Goal: Task Accomplishment & Management: Manage account settings

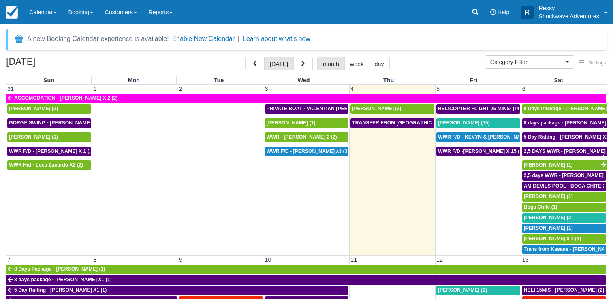
select select
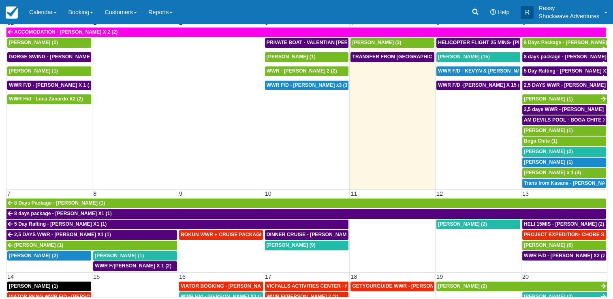
scroll to position [162, 0]
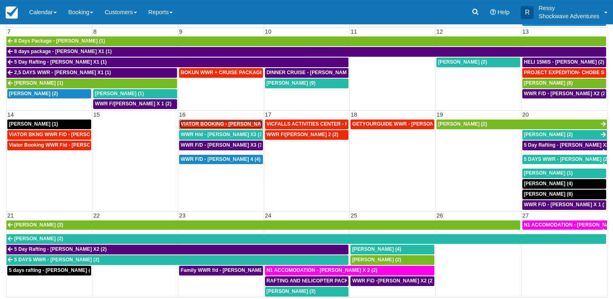
click at [234, 121] on span "VIATOR BOOKING - MILLER RACHEL X 4 (4)" at bounding box center [234, 124] width 106 height 6
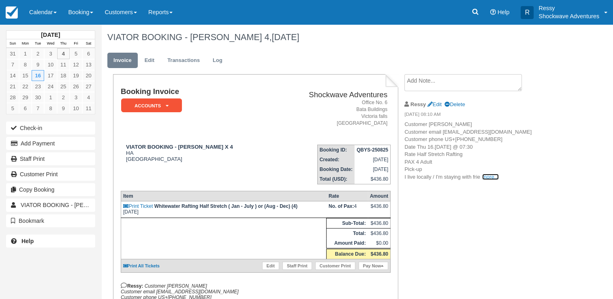
click at [484, 180] on link "more..." at bounding box center [490, 177] width 16 height 6
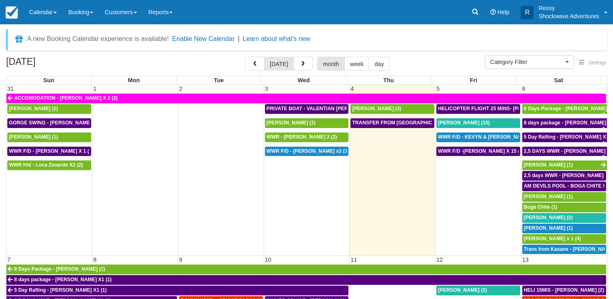
select select
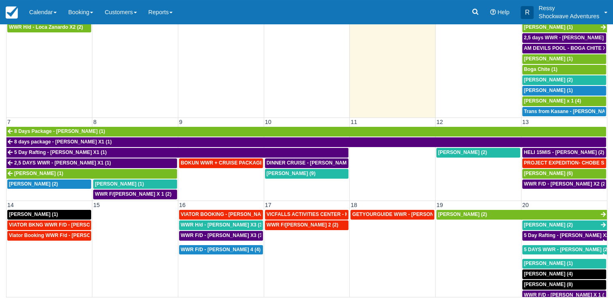
scroll to position [81, 0]
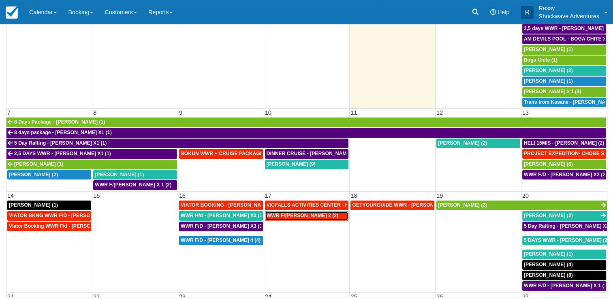
click at [295, 213] on span "WWR F/d - Vacca, Ashley X 2 (2)" at bounding box center [303, 216] width 72 height 6
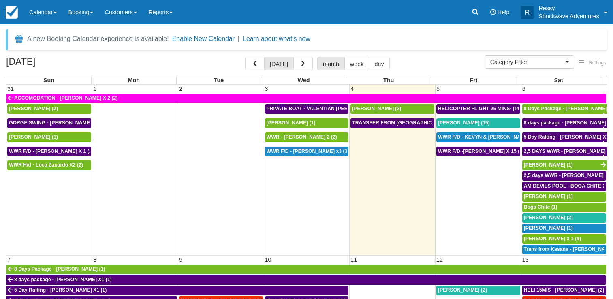
select select
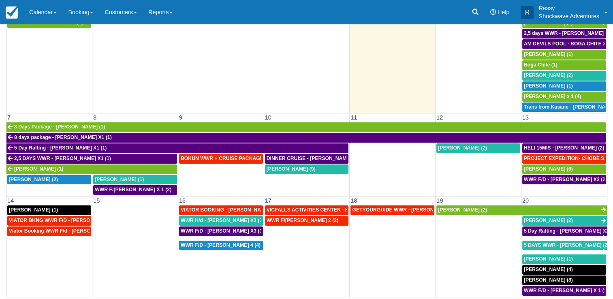
scroll to position [81, 0]
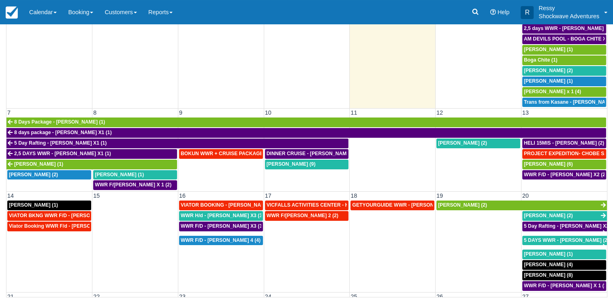
click at [361, 200] on td "GETYOURGUIDE WWR - [PERSON_NAME] X 9 (9)" at bounding box center [393, 245] width 86 height 91
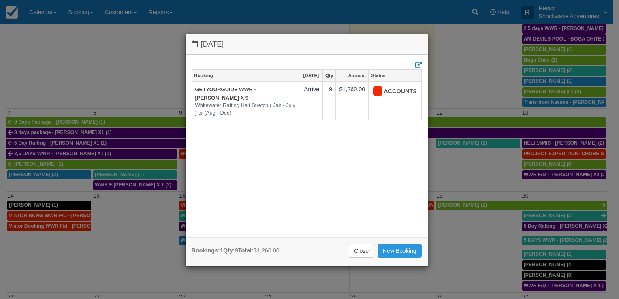
click at [446, 220] on div "Thursday September 18 2025 Booking Sep 18 Qty Amount Status GETYOURGUIDE WWR - …" at bounding box center [309, 149] width 619 height 299
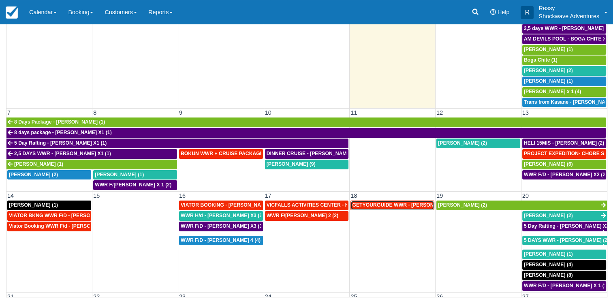
click at [400, 204] on span "GETYOURGUIDE WWR - Fiona Sheahan X 9 (9)" at bounding box center [410, 205] width 117 height 6
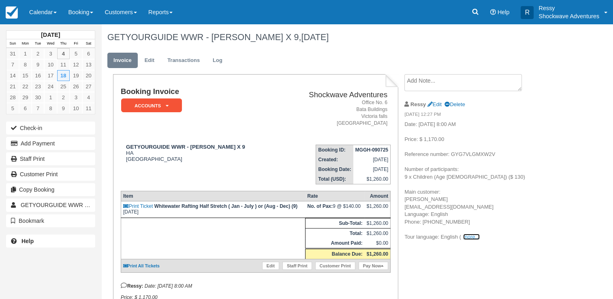
click at [469, 235] on link "more..." at bounding box center [471, 237] width 16 height 6
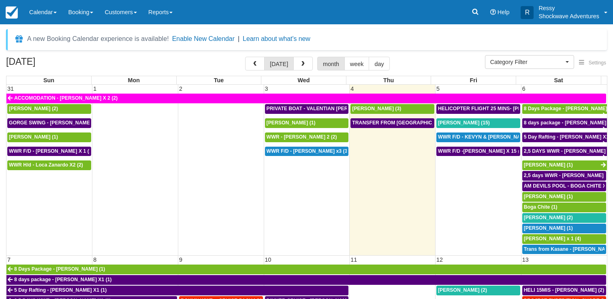
select select
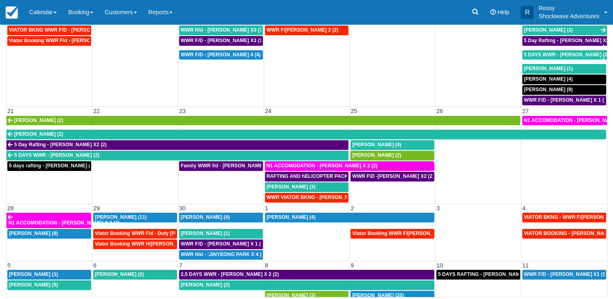
scroll to position [275, 0]
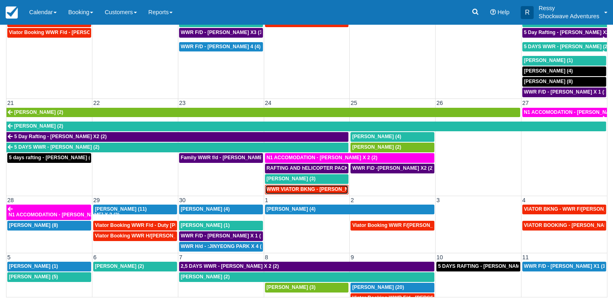
click at [302, 186] on span "WWR VIATOR BKNG - [PERSON_NAME] 2 (2)" at bounding box center [320, 189] width 106 height 6
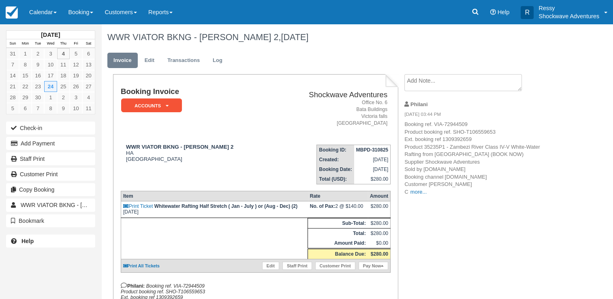
click at [409, 194] on p "Booking ref. VIA-72944509 Product booking ref. SHO-T106559653 Ext. booking ref …" at bounding box center [472, 158] width 137 height 75
click at [413, 192] on link "more..." at bounding box center [418, 192] width 16 height 6
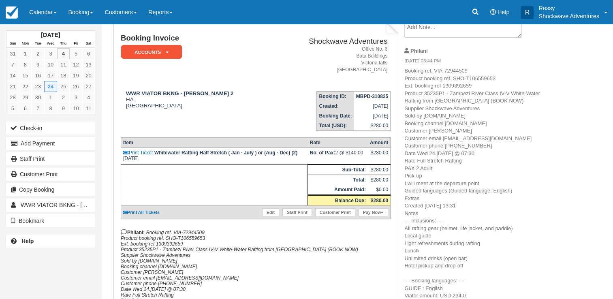
scroll to position [41, 0]
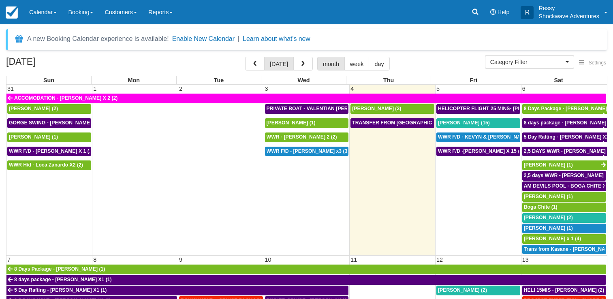
select select
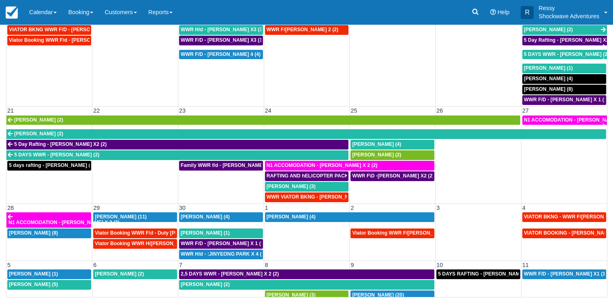
scroll to position [275, 0]
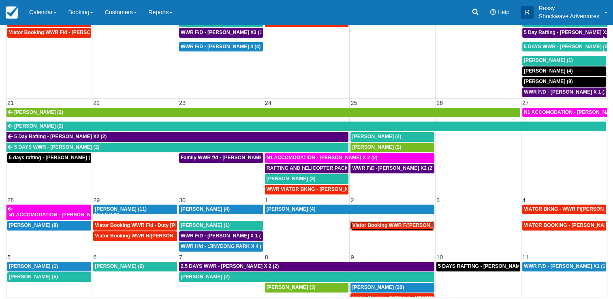
click at [400, 222] on span "Viator Booking WWR F/d - Stevenson, Keifer X 2 (2)" at bounding box center [408, 225] width 113 height 6
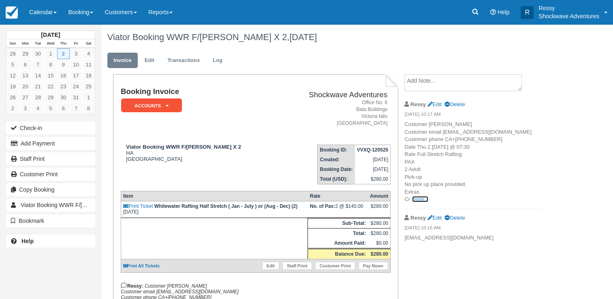
click at [415, 202] on link "more..." at bounding box center [420, 199] width 16 height 6
drag, startPoint x: 366, startPoint y: 41, endPoint x: 431, endPoint y: 66, distance: 69.3
click at [431, 66] on ul "Invoice Edit Transactions Log" at bounding box center [331, 62] width 448 height 24
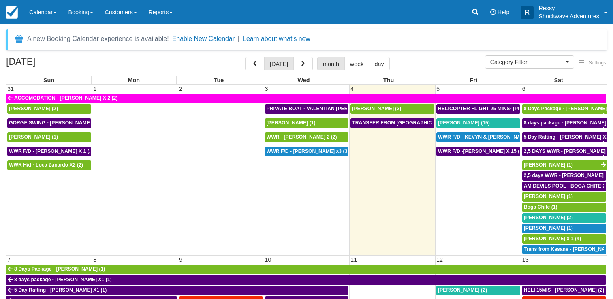
select select
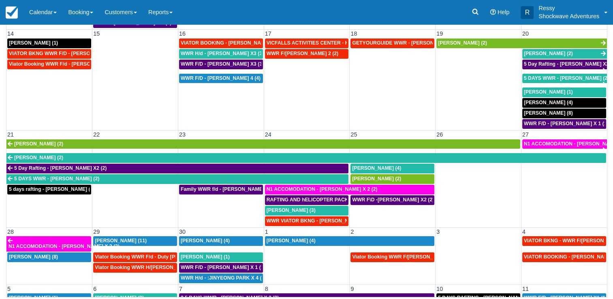
scroll to position [275, 0]
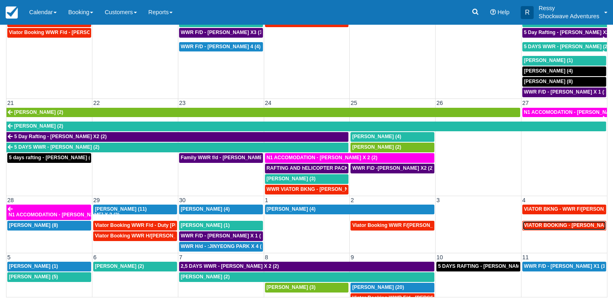
click at [533, 222] on span "VIATOR BOOKING - [PERSON_NAME] 2 (2)" at bounding box center [574, 225] width 101 height 6
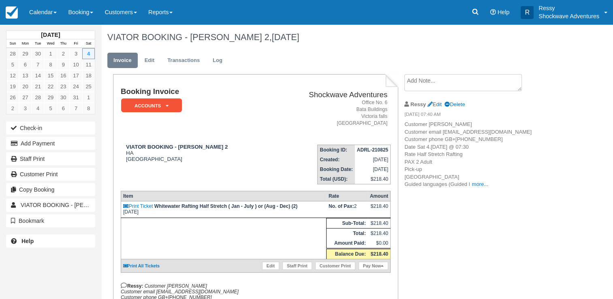
click at [485, 188] on p "Customer [PERSON_NAME] email [EMAIL_ADDRESS][DOMAIN_NAME] Customer phone GB+[PH…" at bounding box center [472, 155] width 137 height 68
click at [486, 188] on p "Customer [PERSON_NAME] email [EMAIL_ADDRESS][DOMAIN_NAME] Customer phone GB+[PH…" at bounding box center [472, 155] width 137 height 68
click at [485, 187] on link "more..." at bounding box center [480, 184] width 16 height 6
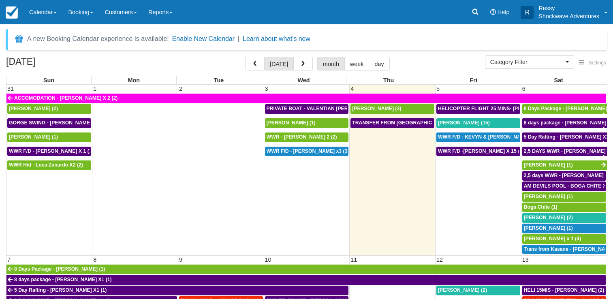
select select
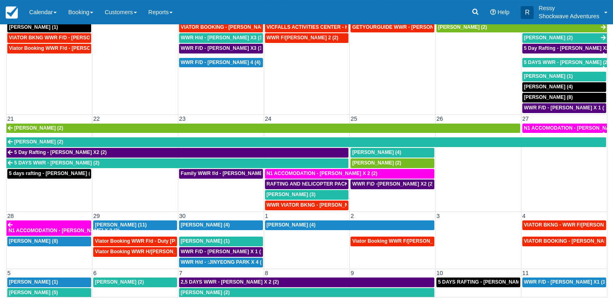
scroll to position [275, 0]
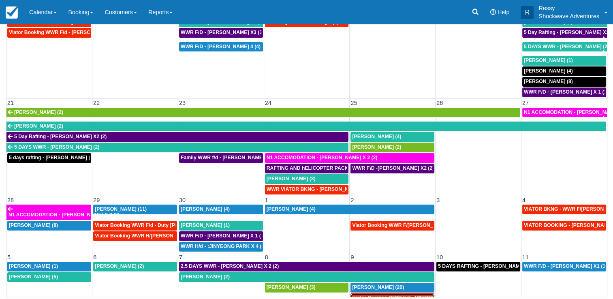
click at [393, 295] on span "Viator Booking WWR F/d - [PERSON_NAME] [PERSON_NAME] X2 (2)" at bounding box center [433, 298] width 162 height 6
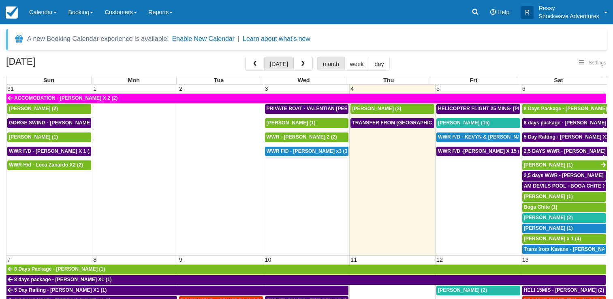
select select
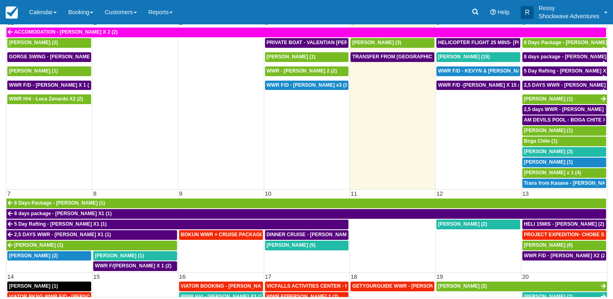
select select
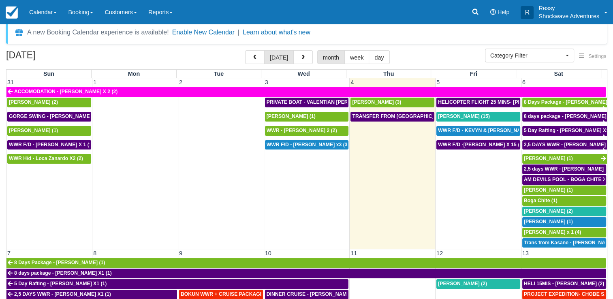
scroll to position [0, 0]
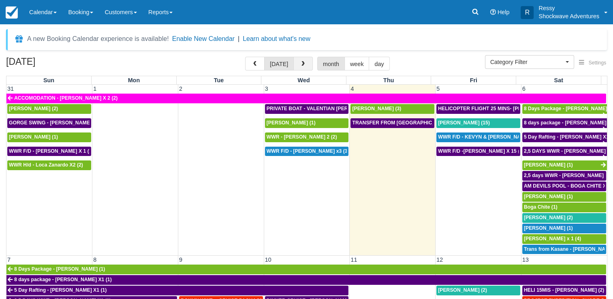
click at [300, 64] on span "button" at bounding box center [303, 64] width 6 height 6
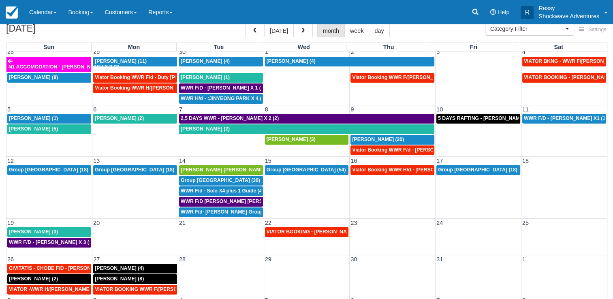
scroll to position [66, 0]
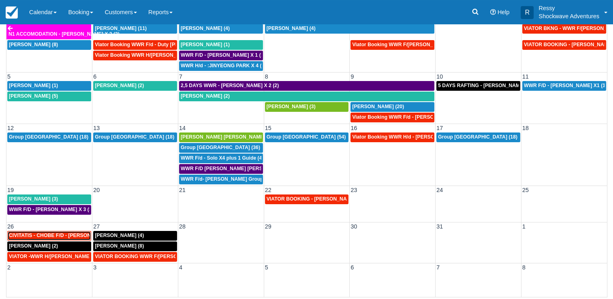
click at [70, 235] on span "CIVITATIS - CHOBE F/D - [PERSON_NAME] X 1 (1)" at bounding box center [67, 236] width 117 height 6
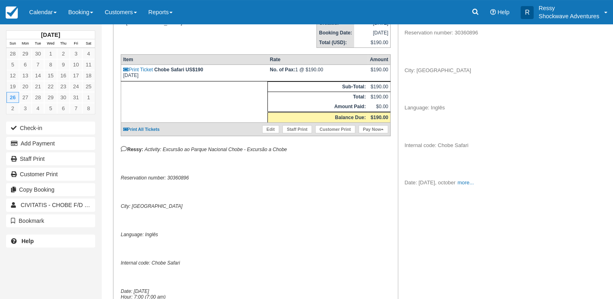
scroll to position [162, 0]
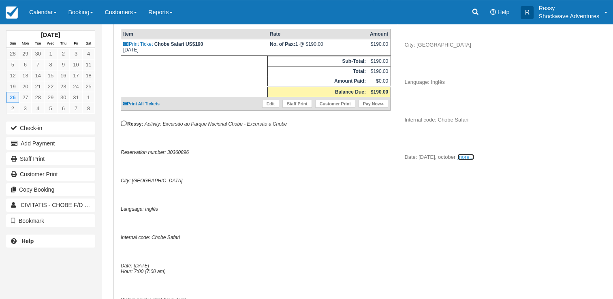
click at [463, 157] on link "more..." at bounding box center [465, 157] width 16 height 6
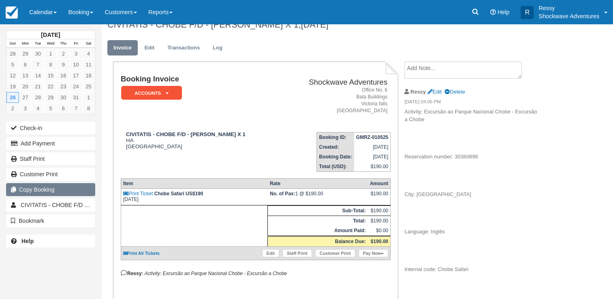
scroll to position [0, 0]
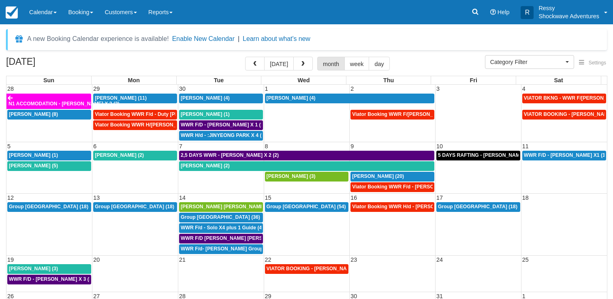
select select
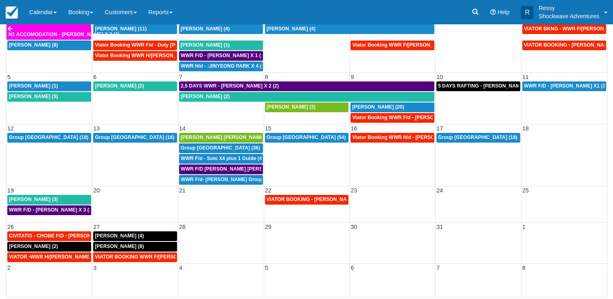
scroll to position [4, 0]
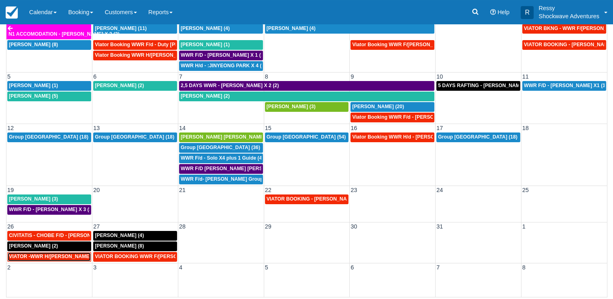
click at [42, 254] on span "VIATOR -WWR H/D - Farrell, Michael X 2 (2)" at bounding box center [56, 257] width 94 height 6
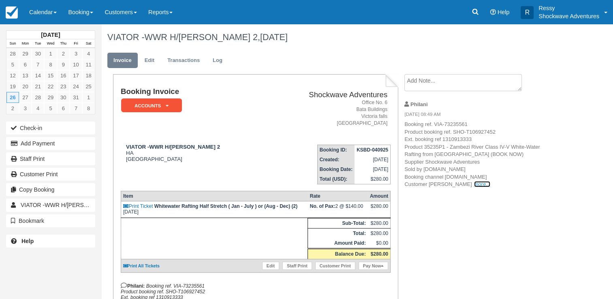
click at [474, 184] on link "more..." at bounding box center [482, 184] width 16 height 6
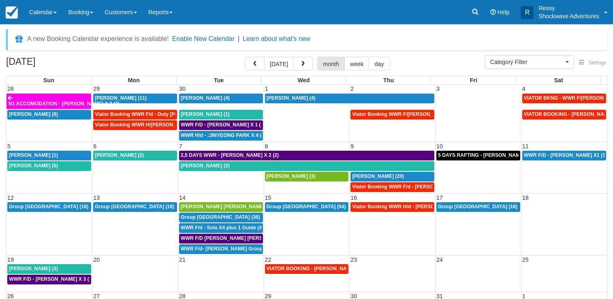
select select
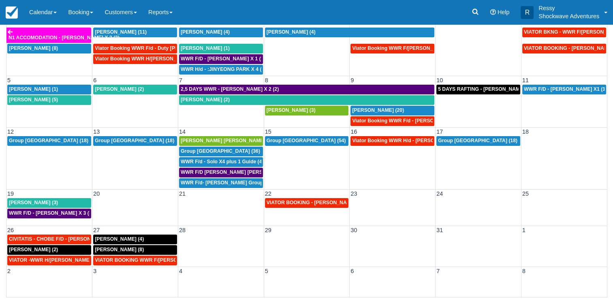
scroll to position [4, 0]
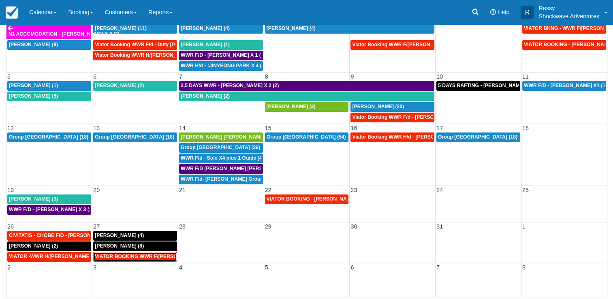
click at [141, 254] on span "VIATOR BOOKING WWR F/d - Anderson, Brett X1 (1)" at bounding box center [155, 257] width 120 height 6
click at [141, 254] on span "VIATOR BOOKING WWR F/[PERSON_NAME] X1 (1)" at bounding box center [155, 257] width 120 height 6
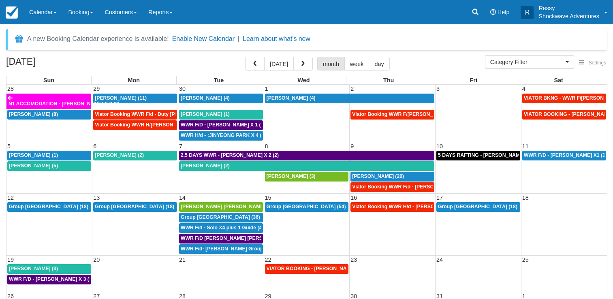
select select
click at [300, 62] on span "button" at bounding box center [303, 64] width 6 height 6
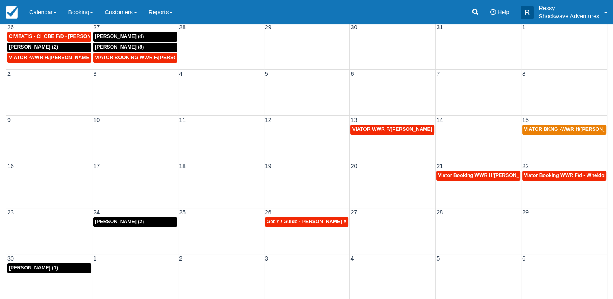
scroll to position [66, 0]
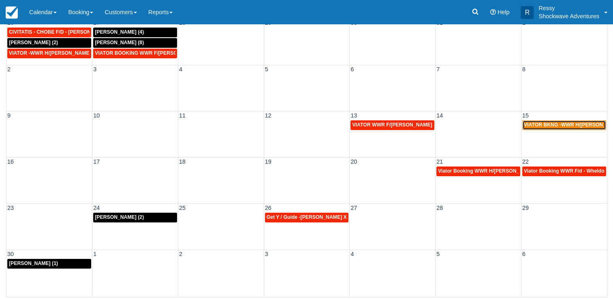
click at [572, 126] on span "VIATOR BKNG -WWR H/D - Hendrych, George X 2 (2)" at bounding box center [579, 125] width 110 height 6
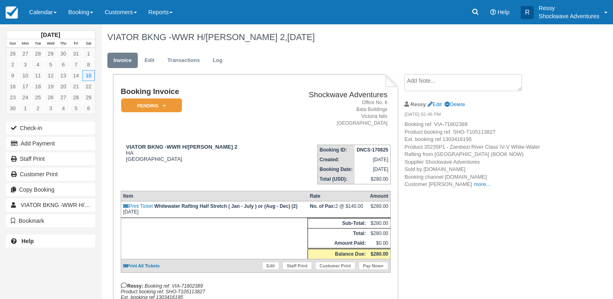
click at [476, 187] on p "Booking ref. VIA-71802389 Product booking ref. SHO-T105113827 Ext. booking ref …" at bounding box center [472, 155] width 137 height 68
click at [474, 187] on link "more..." at bounding box center [482, 184] width 16 height 6
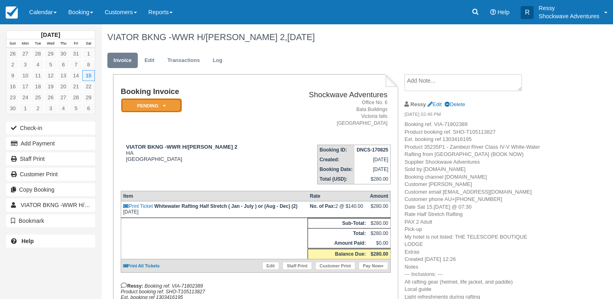
click at [160, 101] on em "Pending" at bounding box center [151, 105] width 61 height 14
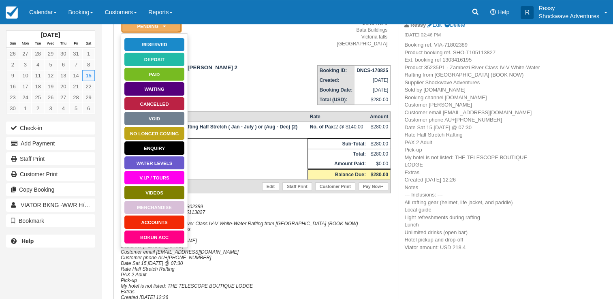
scroll to position [81, 0]
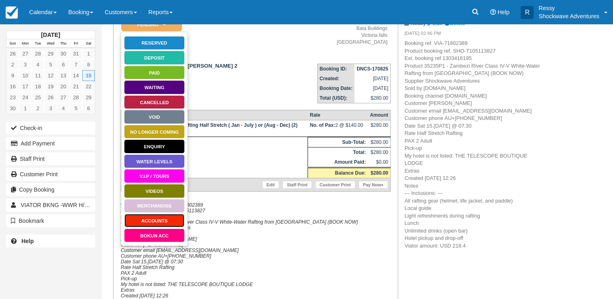
click at [159, 220] on link "ACCOUNTS" at bounding box center [154, 220] width 61 height 14
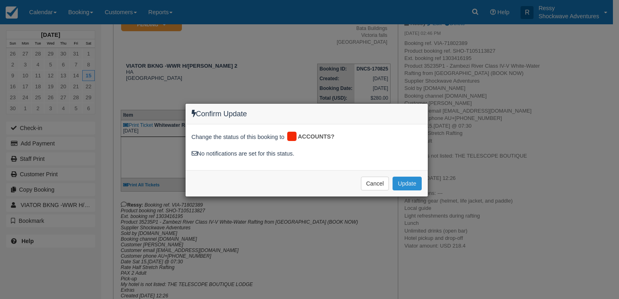
click at [413, 185] on button "Update" at bounding box center [407, 184] width 29 height 14
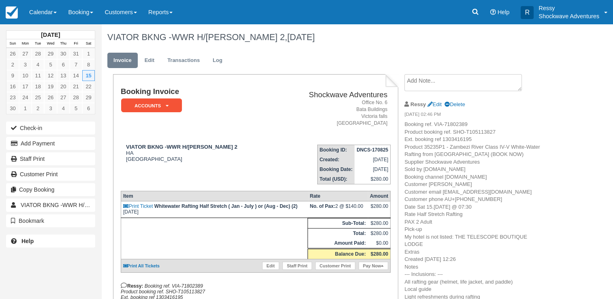
scroll to position [81, 0]
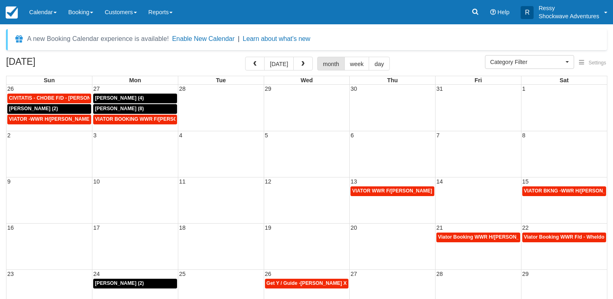
select select
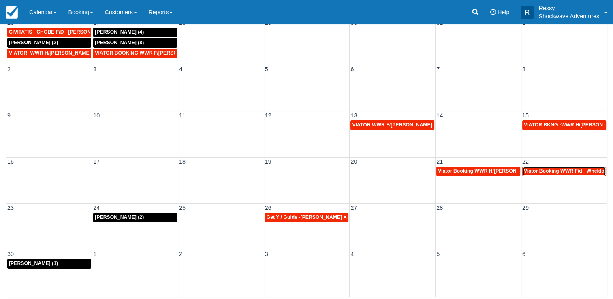
click at [553, 169] on span "Viator Booking WWR F/d - Wheldon, April X 3 (3)" at bounding box center [581, 171] width 114 height 6
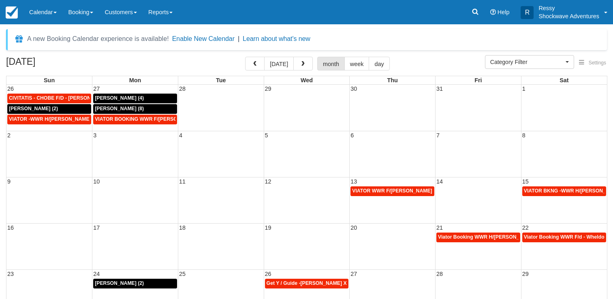
select select
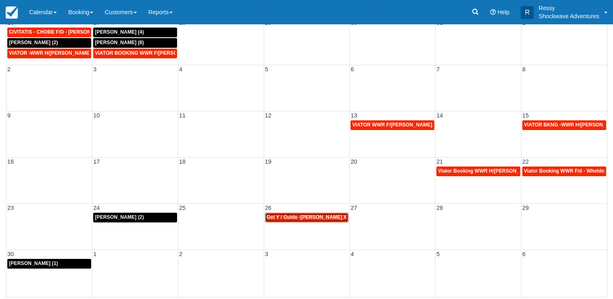
click at [318, 220] on link "Get Y / Guide -[PERSON_NAME] X2 (2)" at bounding box center [307, 218] width 84 height 10
click at [318, 220] on link "Get Y / Guide -Julien Gödicke X2 (2)" at bounding box center [307, 218] width 84 height 10
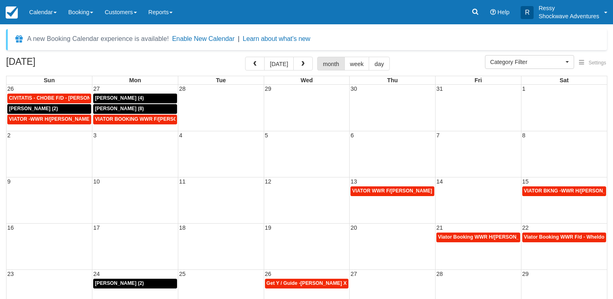
select select
click at [305, 68] on button "button" at bounding box center [302, 64] width 19 height 14
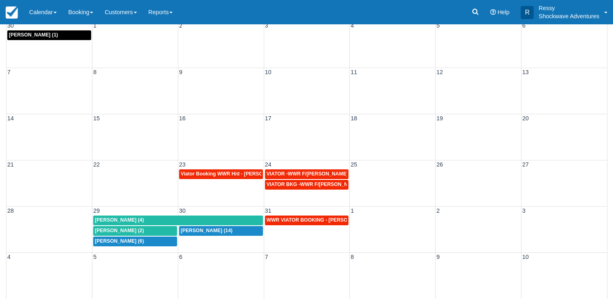
scroll to position [66, 0]
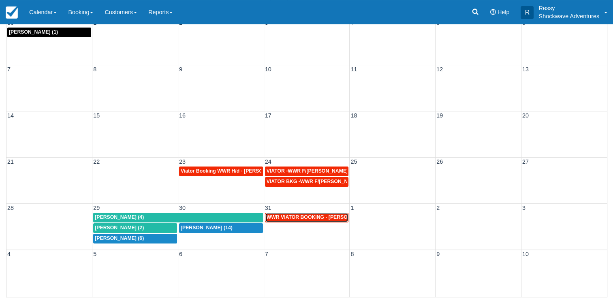
click at [320, 216] on span "WWR VIATOR BOOKING - GAMBERONI JOSEPH X 5 (5)" at bounding box center [327, 217] width 120 height 6
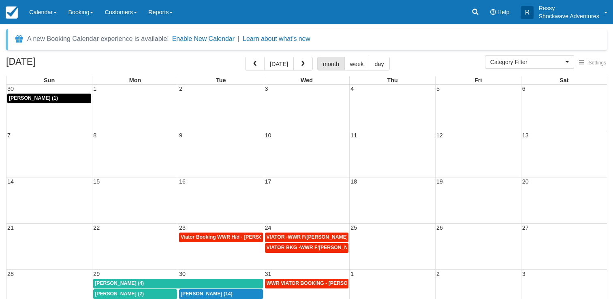
select select
click at [302, 58] on button "button" at bounding box center [302, 64] width 19 height 14
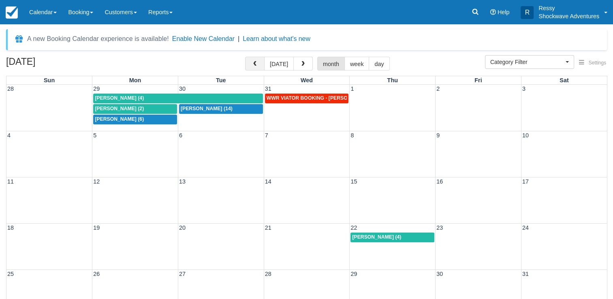
click at [248, 61] on button "button" at bounding box center [254, 64] width 19 height 14
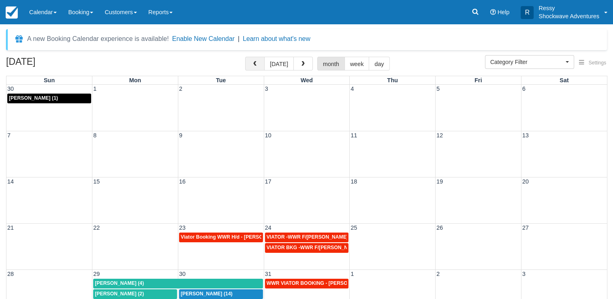
click at [264, 67] on button "button" at bounding box center [254, 64] width 19 height 14
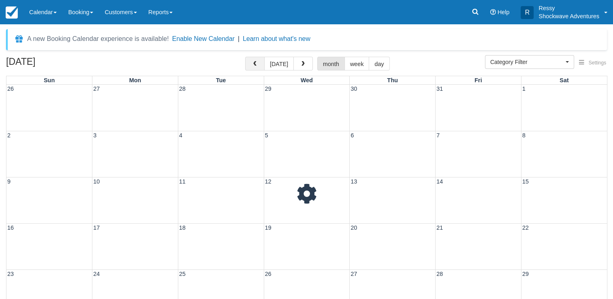
click at [264, 67] on button "button" at bounding box center [254, 64] width 19 height 14
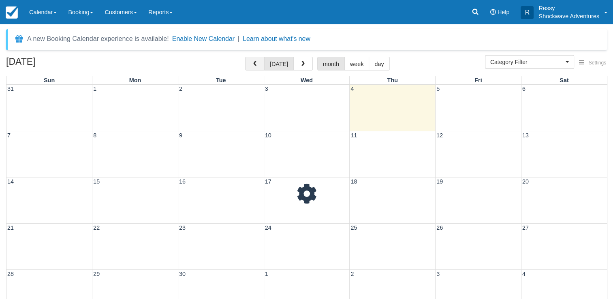
click at [264, 67] on button "button" at bounding box center [254, 64] width 19 height 14
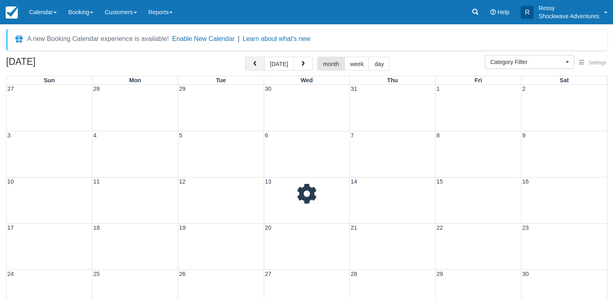
click at [264, 67] on button "button" at bounding box center [254, 64] width 19 height 14
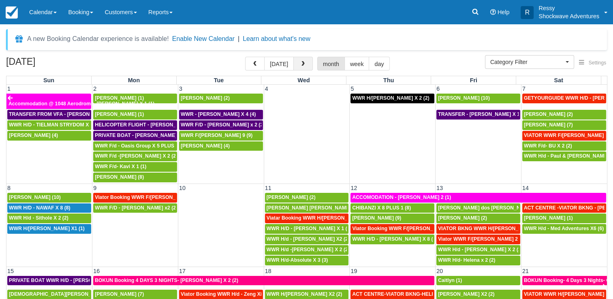
click at [300, 66] on span "button" at bounding box center [303, 64] width 6 height 6
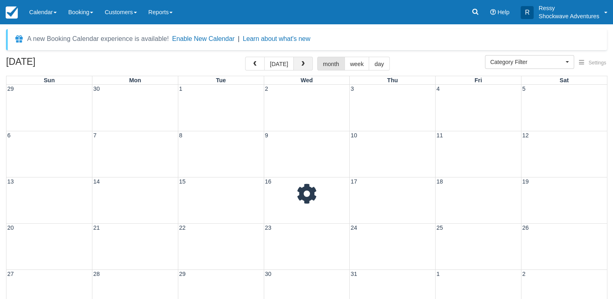
click at [300, 66] on span "button" at bounding box center [303, 64] width 6 height 6
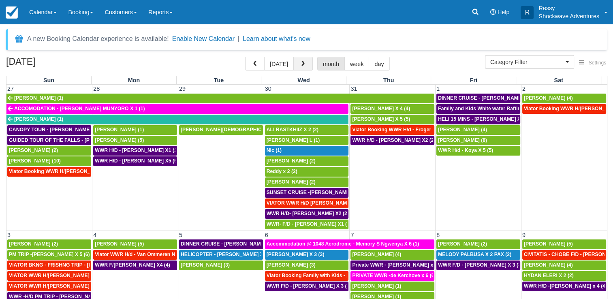
click at [300, 66] on span "button" at bounding box center [303, 64] width 6 height 6
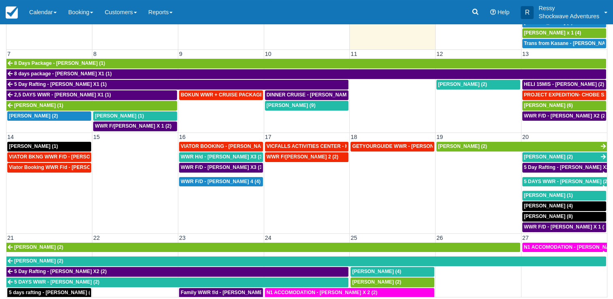
scroll to position [122, 0]
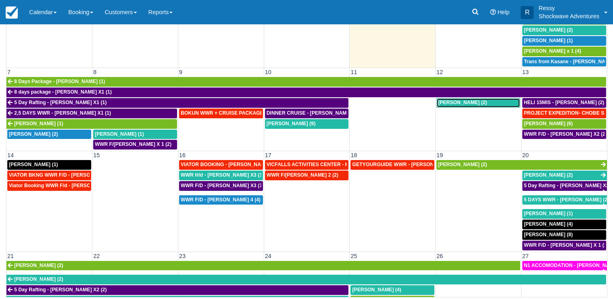
click at [445, 101] on span "[PERSON_NAME] (2)" at bounding box center [462, 103] width 49 height 6
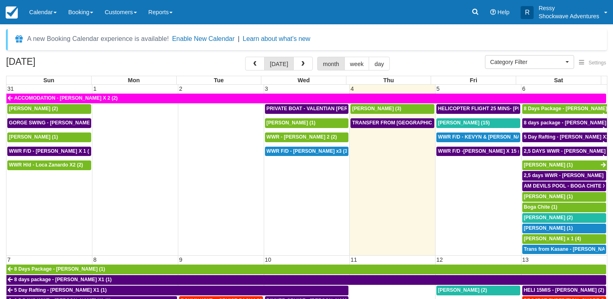
select select
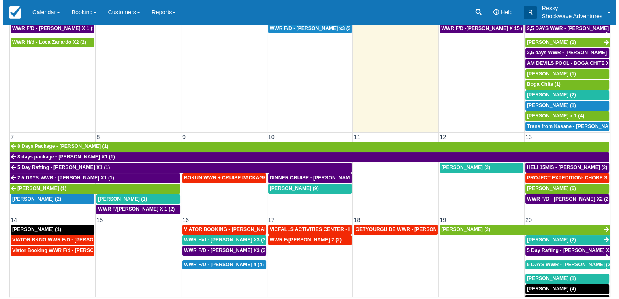
scroll to position [81, 0]
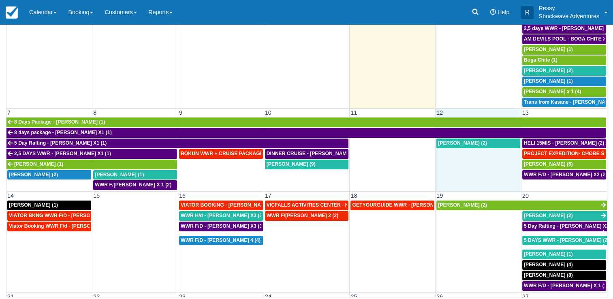
click at [458, 154] on td "[PERSON_NAME] (2)" at bounding box center [478, 164] width 86 height 52
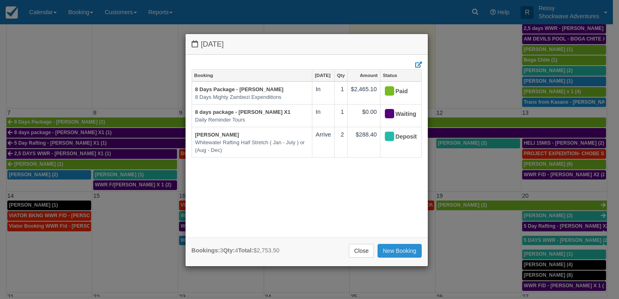
click at [397, 248] on link "New Booking" at bounding box center [400, 251] width 44 height 14
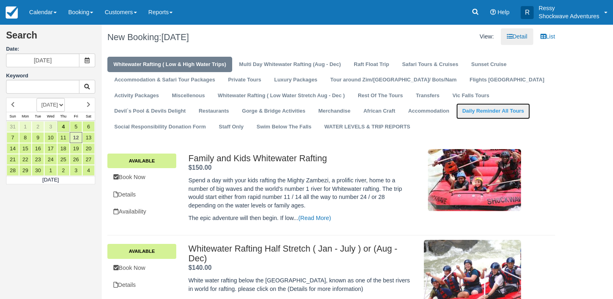
click at [456, 108] on link "Daily Reminder All Tours" at bounding box center [493, 111] width 74 height 16
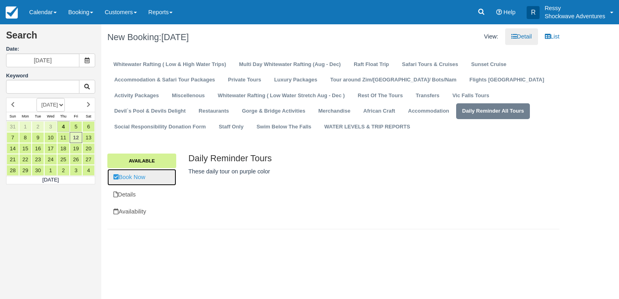
click at [160, 174] on link "Book Now" at bounding box center [141, 177] width 69 height 17
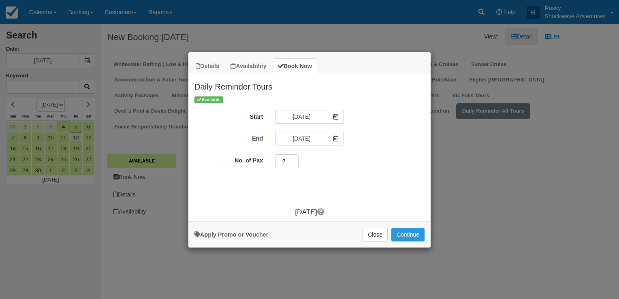
click at [295, 159] on input "2" at bounding box center [286, 161] width 23 height 14
click at [295, 159] on input "3" at bounding box center [286, 161] width 23 height 14
click at [297, 160] on input "4" at bounding box center [286, 161] width 23 height 14
click at [297, 160] on input "5" at bounding box center [286, 161] width 23 height 14
click at [297, 161] on input "4" at bounding box center [286, 161] width 23 height 14
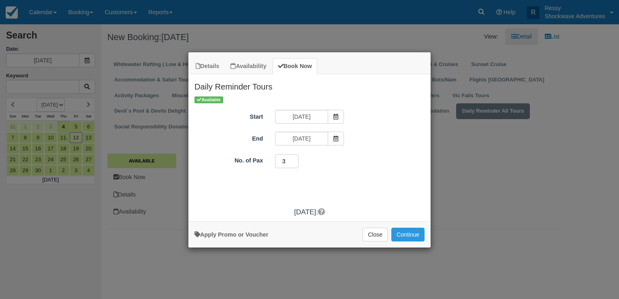
click at [297, 161] on input "3" at bounding box center [286, 161] width 23 height 14
click at [297, 161] on input "2" at bounding box center [286, 161] width 23 height 14
click at [297, 161] on input "1" at bounding box center [286, 161] width 23 height 14
type input "2"
click at [297, 160] on input "2" at bounding box center [286, 161] width 23 height 14
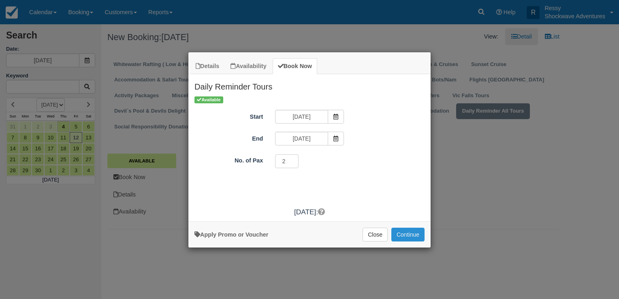
click at [408, 231] on button "Continue" at bounding box center [407, 235] width 33 height 14
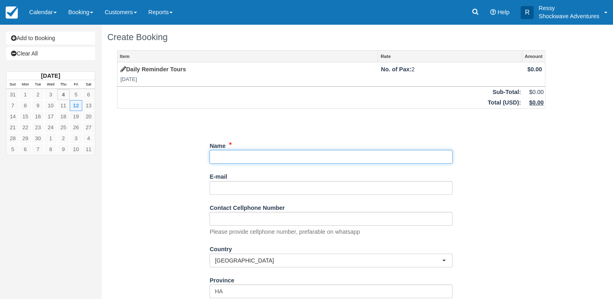
click at [346, 152] on input "Name" at bounding box center [330, 157] width 243 height 14
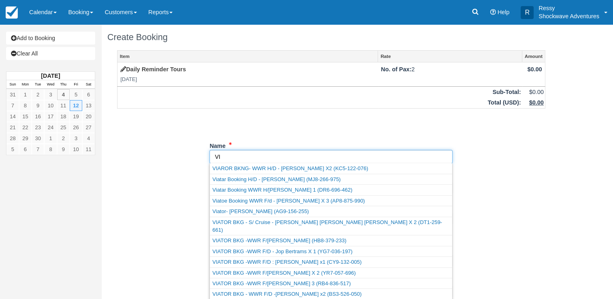
type input "V"
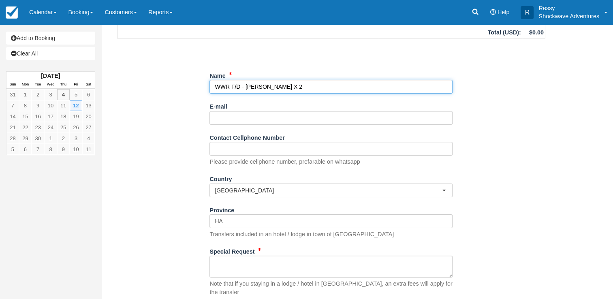
scroll to position [115, 0]
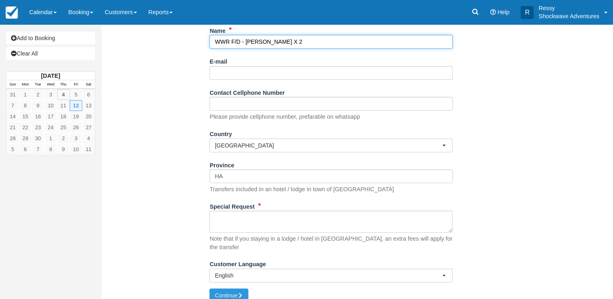
type input "WWR F/D - [PERSON_NAME] X 2"
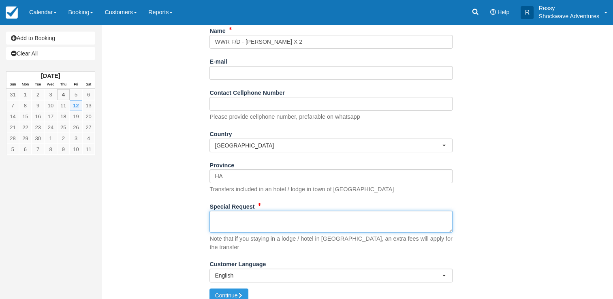
click at [331, 216] on textarea "Special Request" at bounding box center [330, 222] width 243 height 22
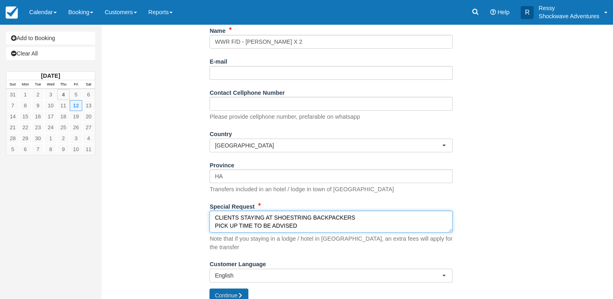
type textarea "CLIENTS STAYING AT SHOESTRING BACKPACKERS PICK UP TIME TO BE ADVISED"
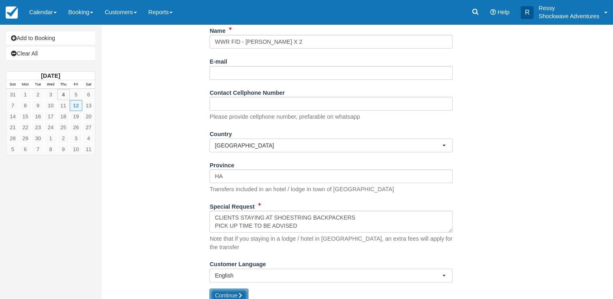
click at [220, 288] on button "Continue" at bounding box center [228, 295] width 39 height 14
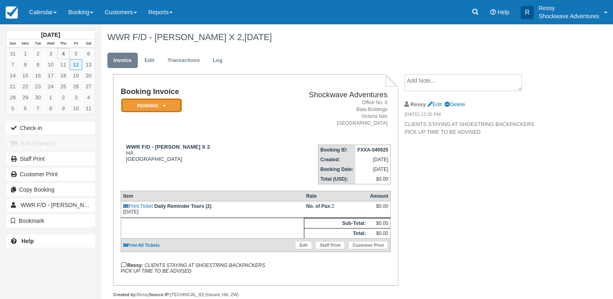
click at [166, 105] on em "Pending" at bounding box center [151, 105] width 61 height 14
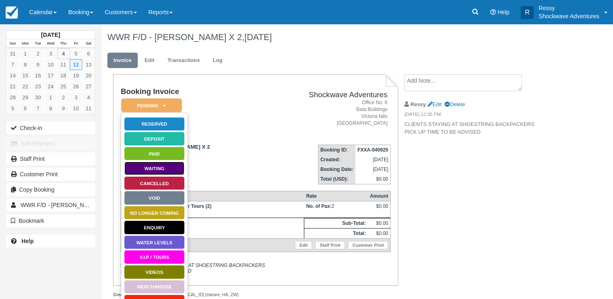
click at [168, 169] on link "Waiting" at bounding box center [154, 168] width 61 height 14
click at [168, 169] on td "WWR F/D - [PERSON_NAME] X 2 HA [GEOGRAPHIC_DATA]" at bounding box center [190, 161] width 138 height 46
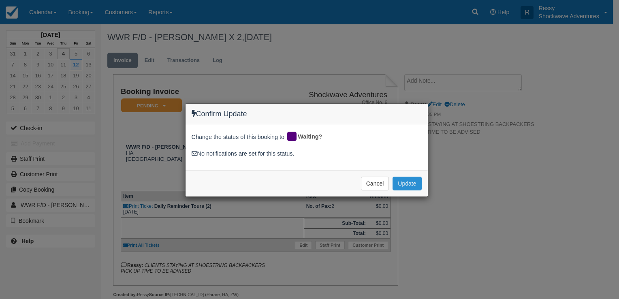
click at [401, 181] on button "Update" at bounding box center [407, 184] width 29 height 14
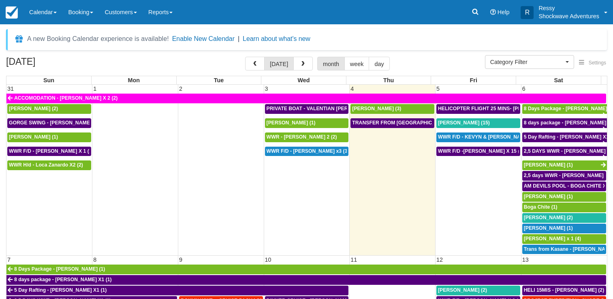
select select
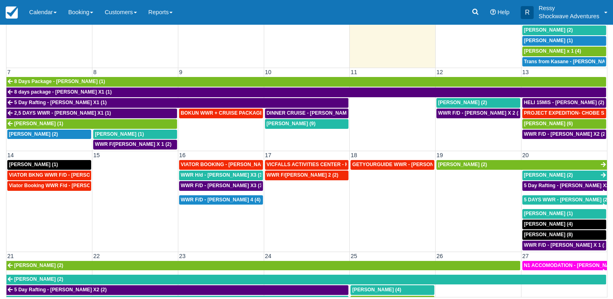
scroll to position [162, 0]
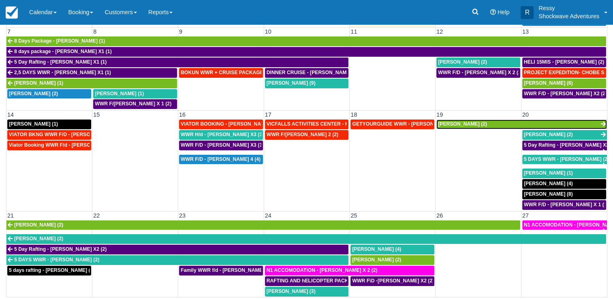
click at [480, 120] on link "[PERSON_NAME] (2)" at bounding box center [521, 125] width 171 height 10
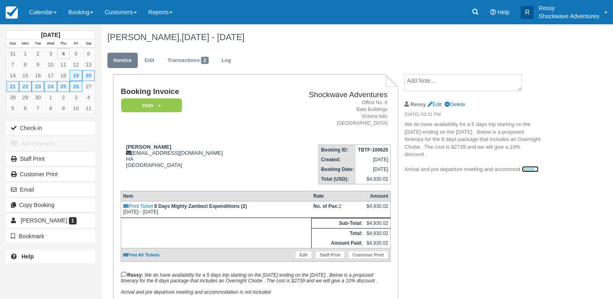
click at [534, 171] on link "more..." at bounding box center [530, 169] width 16 height 6
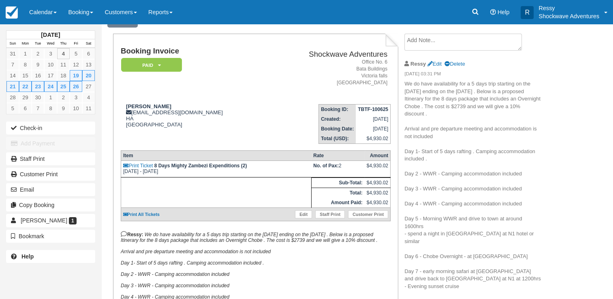
scroll to position [81, 0]
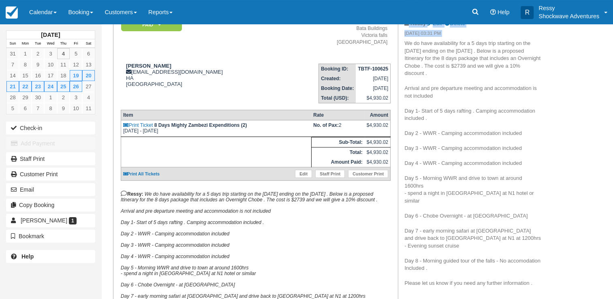
click at [404, 44] on div "Create Show on invoice Ressy Edit Delete [DATE] 03:31 PM We do have availabilit…" at bounding box center [472, 142] width 149 height 299
click at [404, 44] on div "Create Show on invoice Ressy Edit Delete 06/10/25 03:31 PM We do have availabil…" at bounding box center [472, 142] width 149 height 299
click at [401, 44] on div "Create Show on invoice Ressy Edit Delete 06/10/25 03:31 PM We do have availabil…" at bounding box center [472, 142] width 149 height 299
drag, startPoint x: 403, startPoint y: 43, endPoint x: 598, endPoint y: 278, distance: 305.0
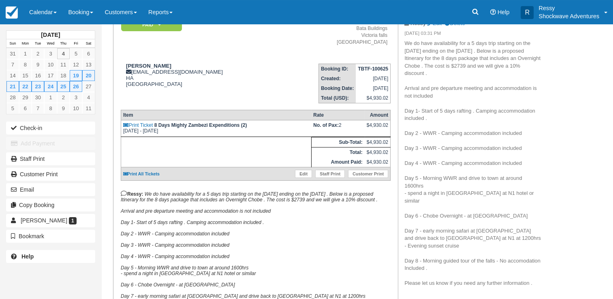
click at [598, 218] on html "Menu Calendar Customer Inventory Month Week Day Booking Daily Manifest Daily Li…" at bounding box center [306, 68] width 613 height 299
drag, startPoint x: 405, startPoint y: 44, endPoint x: 563, endPoint y: 234, distance: 247.4
click at [563, 218] on html "Menu Calendar Customer Inventory Month Week Day Booking Daily Manifest Daily Li…" at bounding box center [306, 68] width 613 height 299
drag, startPoint x: 404, startPoint y: 43, endPoint x: 545, endPoint y: 220, distance: 225.7
click at [556, 228] on div "Cynthia Sharpe, Sep 19 - Sep 26 2025 Invoice Edit Transactions 2 Log Booking In…" at bounding box center [331, 159] width 460 height 432
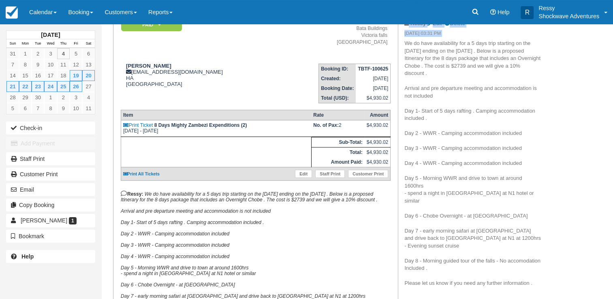
click at [556, 228] on div "Cynthia Sharpe, Sep 19 - Sep 26 2025 Invoice Edit Transactions 2 Log Booking In…" at bounding box center [331, 159] width 460 height 432
drag, startPoint x: 405, startPoint y: 44, endPoint x: 538, endPoint y: 273, distance: 265.2
click at [538, 273] on p "We do have availability for a 5 days trip starting on the 20th of September end…" at bounding box center [472, 164] width 137 height 248
copy p "We do have availability for a 5 days trip starting on the 20th of September end…"
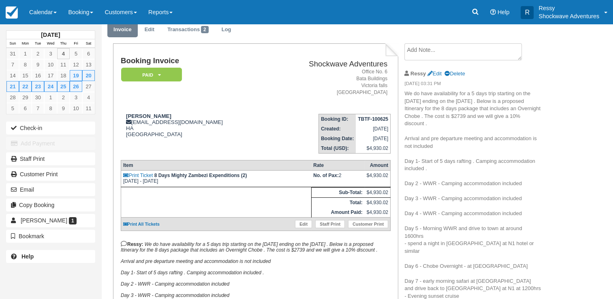
scroll to position [0, 0]
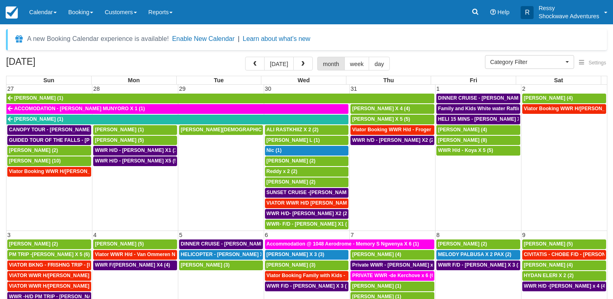
select select
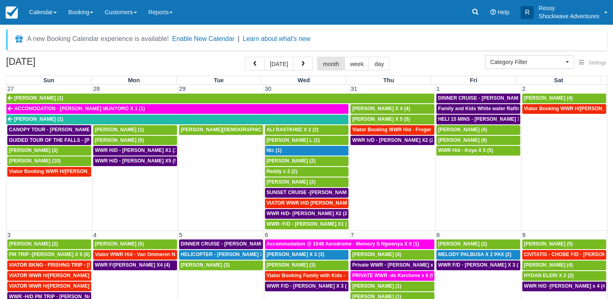
scroll to position [162, 0]
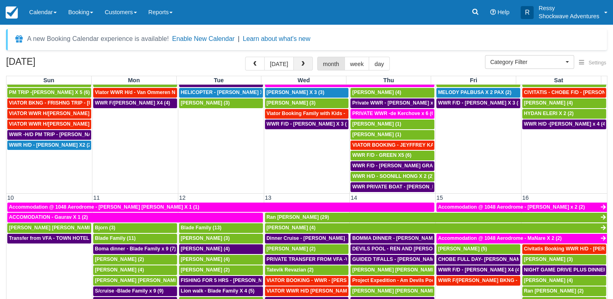
click at [300, 63] on span "button" at bounding box center [303, 64] width 6 height 6
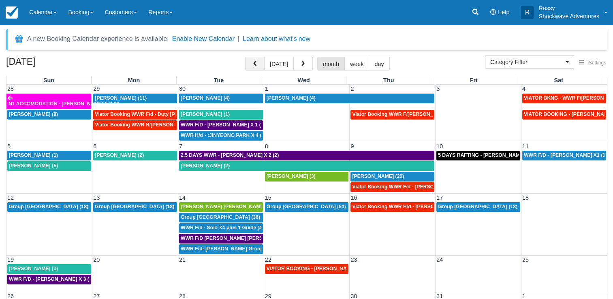
click at [263, 64] on button "button" at bounding box center [254, 64] width 19 height 14
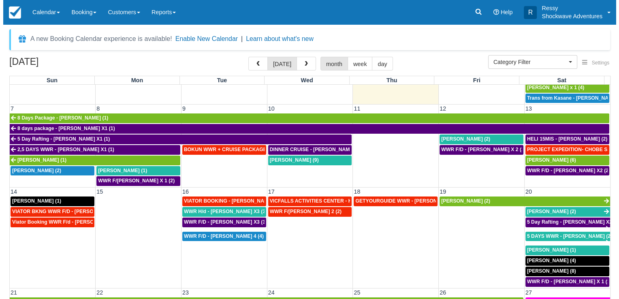
scroll to position [162, 0]
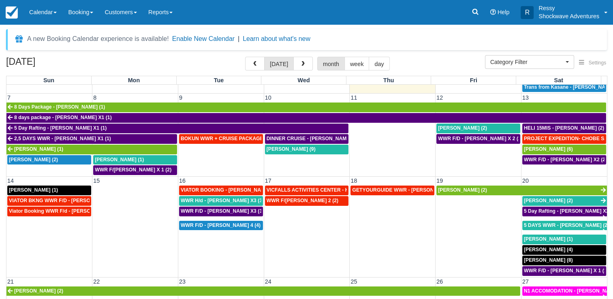
click at [467, 224] on td at bounding box center [478, 236] width 86 height 81
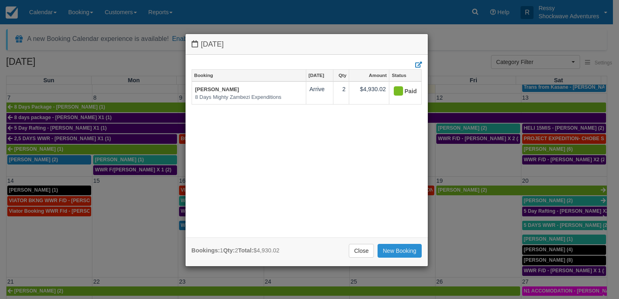
click at [387, 249] on link "New Booking" at bounding box center [400, 251] width 44 height 14
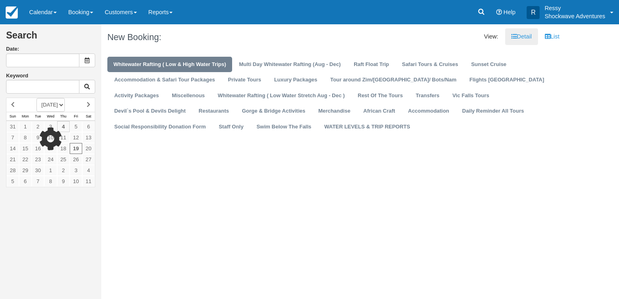
type input "[DATE]"
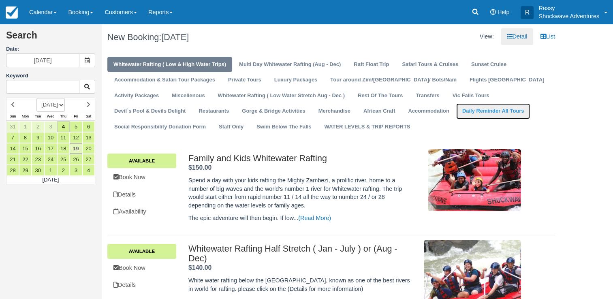
click at [456, 115] on link "Daily Reminder All Tours" at bounding box center [493, 111] width 74 height 16
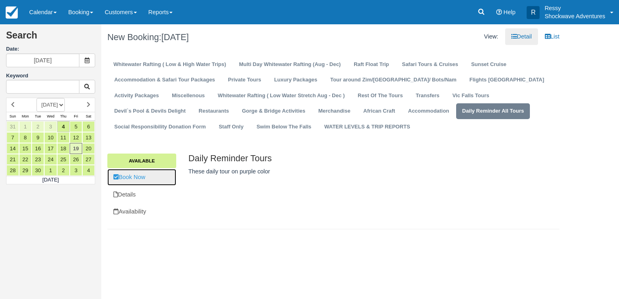
click at [160, 182] on link "Book Now" at bounding box center [141, 177] width 69 height 17
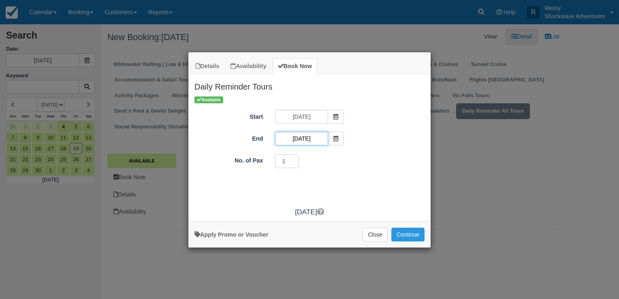
click at [304, 135] on input "09/19/25" at bounding box center [301, 139] width 53 height 14
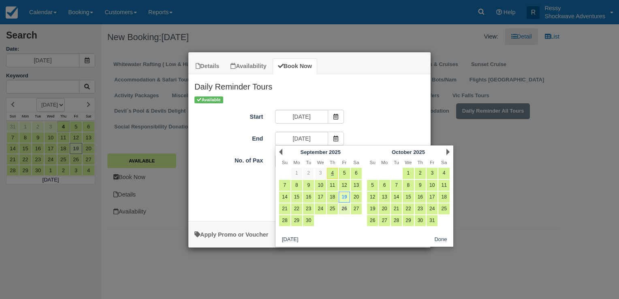
click at [346, 209] on link "26" at bounding box center [344, 208] width 11 height 11
type input "09/26/25"
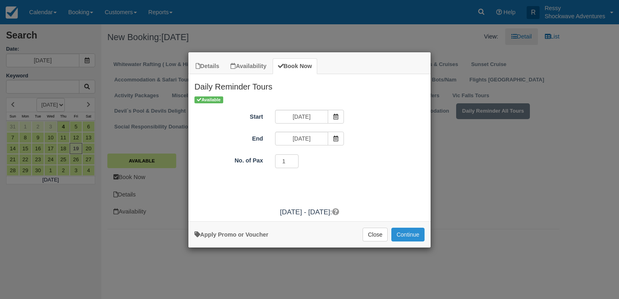
click at [407, 233] on button "Continue" at bounding box center [407, 235] width 33 height 14
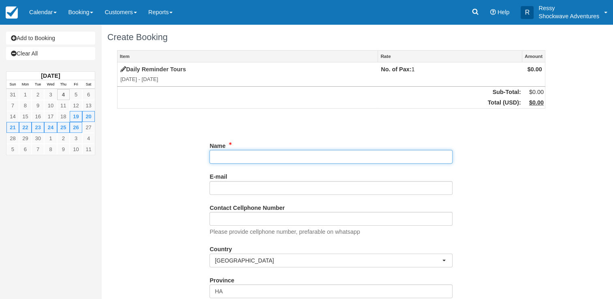
click at [308, 155] on input "Name" at bounding box center [330, 157] width 243 height 14
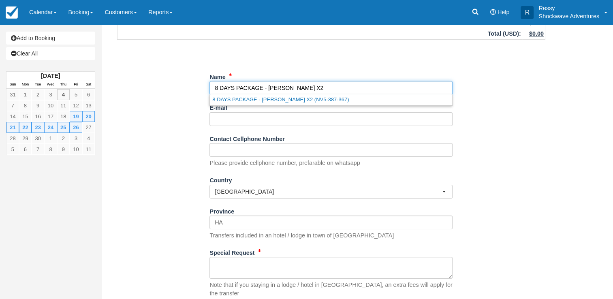
scroll to position [115, 0]
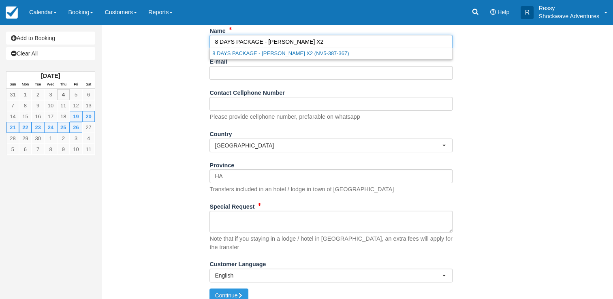
type input "8 DAYS PACKAGE - CYNTHIA SHARPE X2"
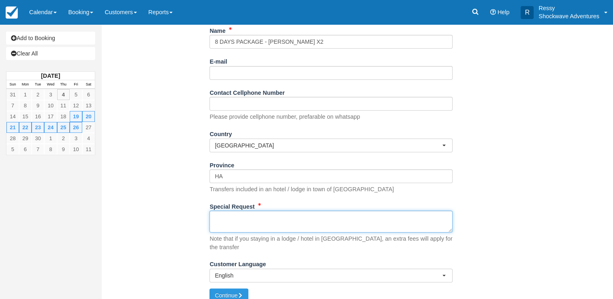
click at [248, 226] on textarea "Special Request" at bounding box center [330, 222] width 243 height 22
paste textarea "We do have availability for a 5 days trip starting on the 20th of September end…"
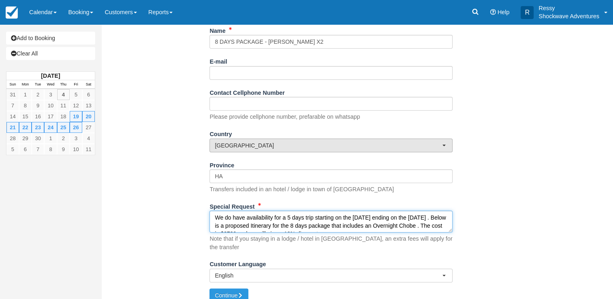
scroll to position [183, 0]
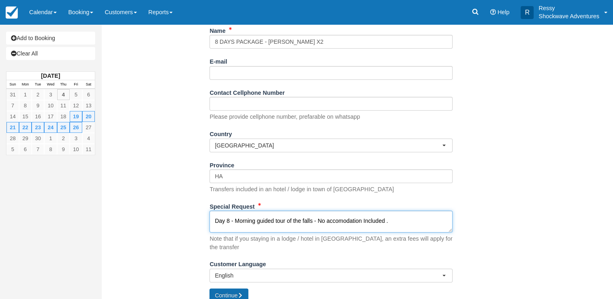
type textarea "We do have availability for a 5 days trip starting on the 20th of September end…"
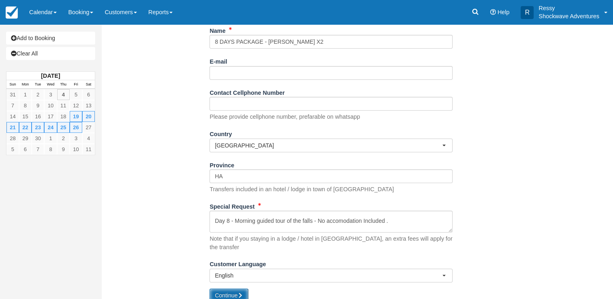
click at [220, 288] on button "Continue" at bounding box center [228, 295] width 39 height 14
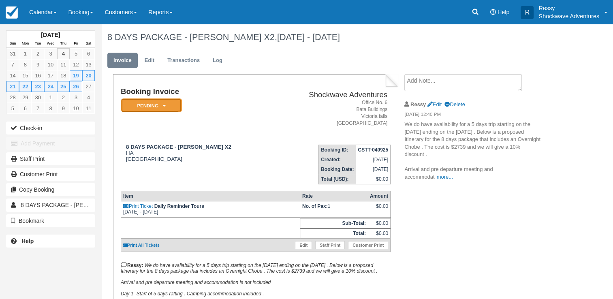
click at [168, 108] on em "Pending" at bounding box center [151, 105] width 61 height 14
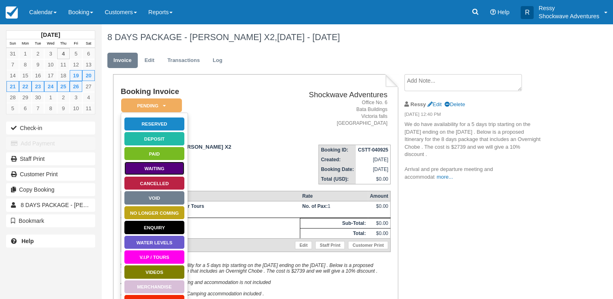
click at [152, 171] on link "Waiting" at bounding box center [154, 168] width 61 height 14
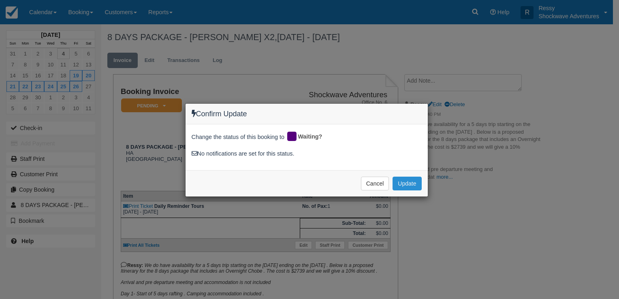
click at [405, 179] on button "Update" at bounding box center [407, 184] width 29 height 14
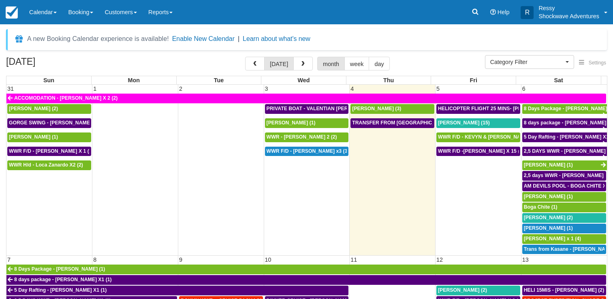
select select
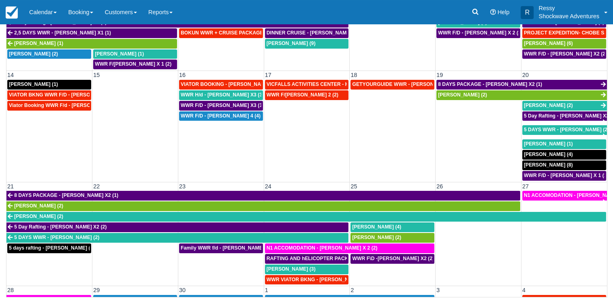
scroll to position [203, 0]
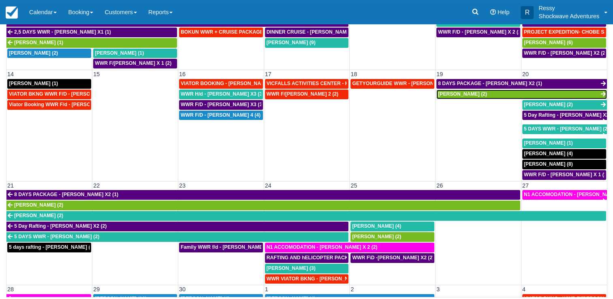
click at [484, 90] on link "[PERSON_NAME] (2)" at bounding box center [521, 95] width 171 height 10
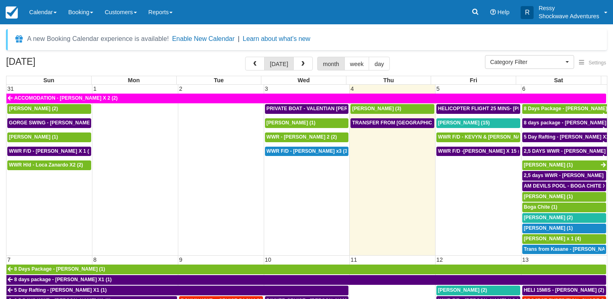
select select
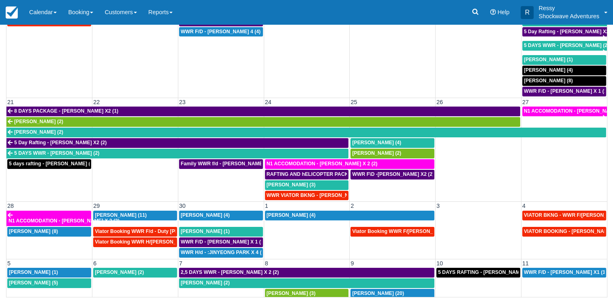
scroll to position [292, 0]
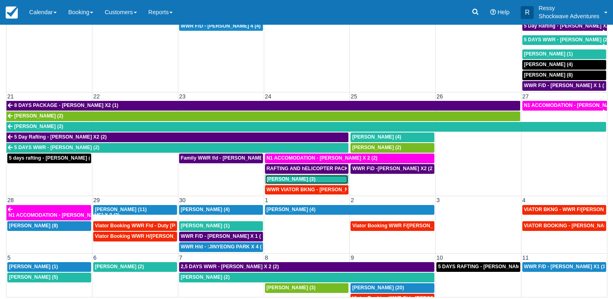
click at [315, 176] on div "[PERSON_NAME] (3)" at bounding box center [307, 179] width 81 height 6
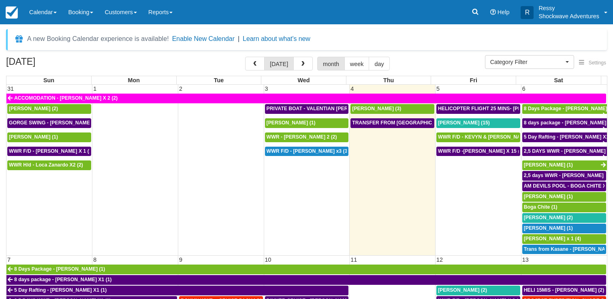
select select
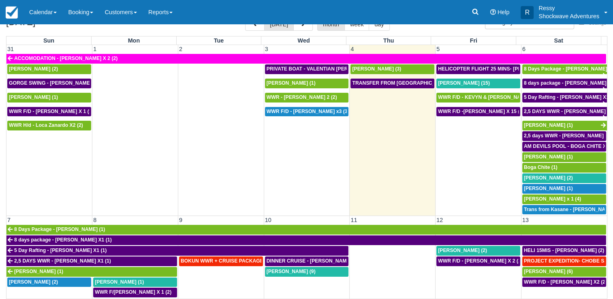
scroll to position [26, 0]
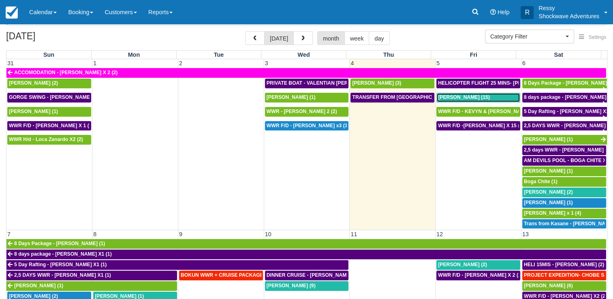
click at [456, 96] on span "[PERSON_NAME] (15)" at bounding box center [464, 97] width 52 height 6
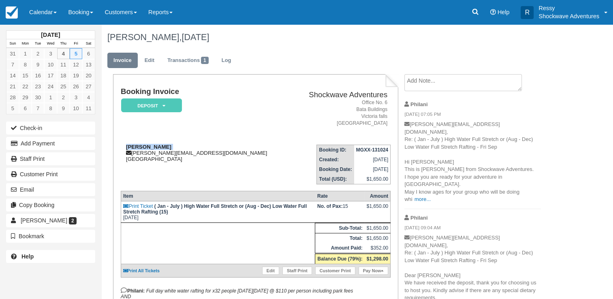
drag, startPoint x: 131, startPoint y: 152, endPoint x: 198, endPoint y: 149, distance: 66.9
click at [198, 149] on div "Natalie Dyas natalie_dyas@hotmail.co.uk United Kingdom" at bounding box center [206, 153] width 171 height 18
click at [190, 154] on div "Natalie Dyas natalie_dyas@hotmail.co.uk United Kingdom" at bounding box center [206, 153] width 171 height 18
drag, startPoint x: 190, startPoint y: 154, endPoint x: 134, endPoint y: 151, distance: 55.6
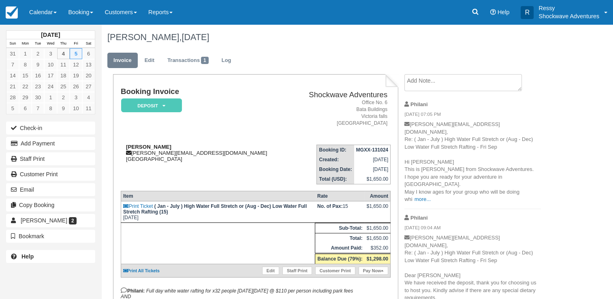
click at [134, 151] on div "Natalie Dyas natalie_dyas@hotmail.co.uk United Kingdom" at bounding box center [206, 153] width 171 height 18
drag, startPoint x: 133, startPoint y: 152, endPoint x: 218, endPoint y: 154, distance: 85.5
click at [218, 154] on div "Natalie Dyas natalie_dyas@hotmail.co.uk United Kingdom" at bounding box center [206, 153] width 171 height 18
copy div "natalie_dyas@hotmail.co.uk"
click at [225, 160] on div "Natalie Dyas natalie_dyas@hotmail.co.uk United Kingdom" at bounding box center [206, 153] width 171 height 18
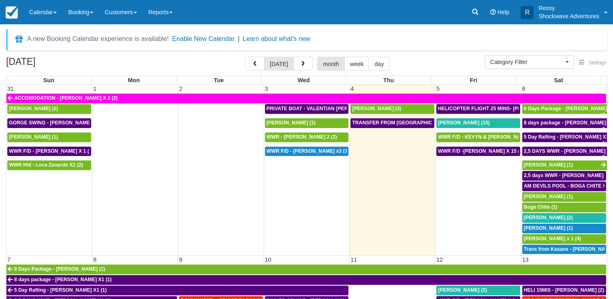
select select
